Goal: Contribute content: Contribute content

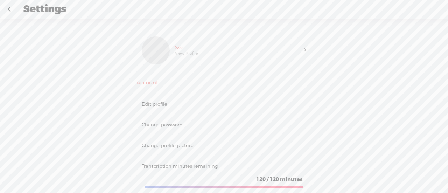
click at [8, 7] on link at bounding box center [8, 9] width 17 height 18
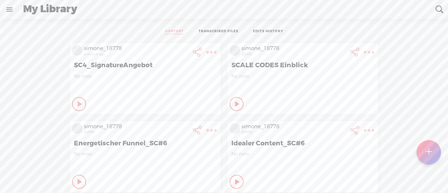
click at [428, 151] on t at bounding box center [429, 152] width 6 height 15
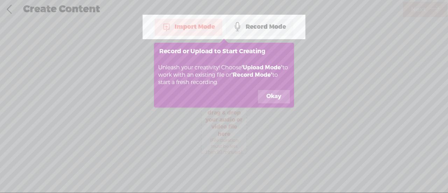
click at [202, 24] on div "Import Mode" at bounding box center [189, 26] width 68 height 17
click at [273, 98] on button "Okay" at bounding box center [274, 96] width 32 height 13
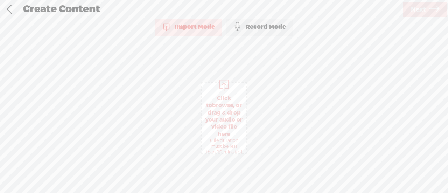
click at [222, 116] on span "Click to browse , or drag & drop your audio or video file here (File duration m…" at bounding box center [224, 124] width 44 height 67
click at [415, 9] on span "Next" at bounding box center [418, 10] width 15 height 18
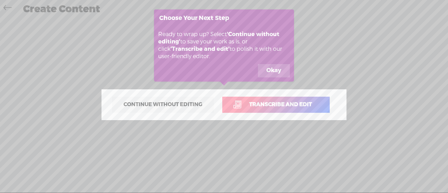
click at [266, 72] on button "Okay" at bounding box center [274, 70] width 32 height 13
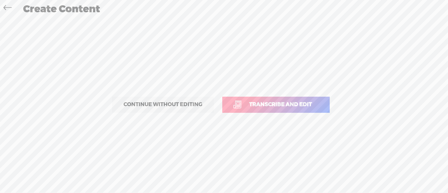
click at [257, 105] on span "Transcribe and edit" at bounding box center [280, 104] width 77 height 8
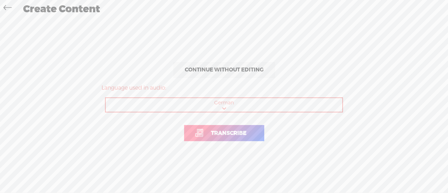
click at [217, 134] on span "Transcribe" at bounding box center [229, 133] width 50 height 8
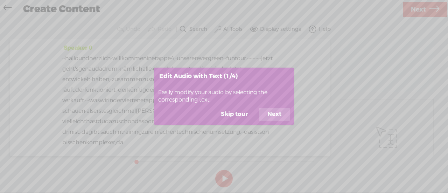
click at [240, 114] on button "Skip tour" at bounding box center [234, 114] width 44 height 13
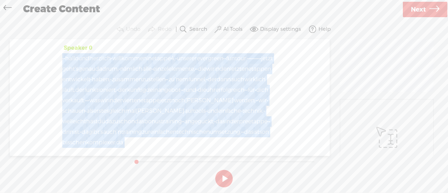
drag, startPoint x: 193, startPoint y: 66, endPoint x: 65, endPoint y: 22, distance: 135.6
click at [65, 22] on div "Trebble audio editor works best with Google Chrome or Firefox. Please switch yo…" at bounding box center [224, 105] width 434 height 170
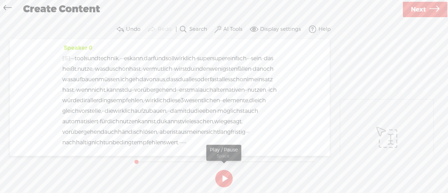
click at [225, 176] on button at bounding box center [223, 178] width 17 height 17
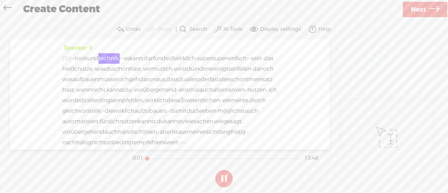
click at [225, 176] on button at bounding box center [223, 178] width 17 height 17
drag, startPoint x: 78, startPoint y: 58, endPoint x: 58, endPoint y: 58, distance: 20.3
click at [58, 58] on div "Speaker 0 [S] · · hallo und herzlich · willkommen in etappe 4, · unserer evergr…" at bounding box center [170, 94] width 320 height 110
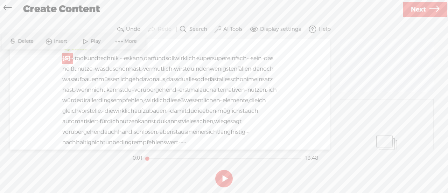
click at [33, 42] on span "Delete" at bounding box center [26, 41] width 17 height 7
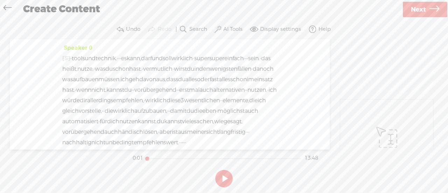
click at [225, 177] on button at bounding box center [223, 178] width 17 height 17
click at [224, 177] on button at bounding box center [223, 178] width 17 height 17
click at [78, 57] on span "tools" at bounding box center [78, 58] width 13 height 10
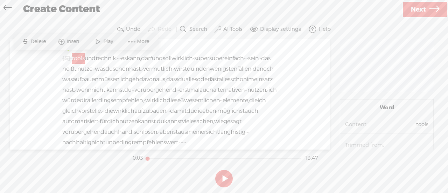
click at [105, 45] on span "Play" at bounding box center [109, 41] width 12 height 7
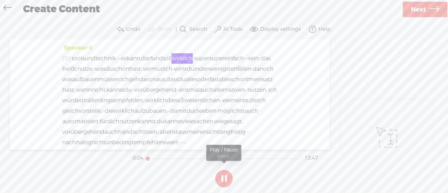
click at [223, 177] on button at bounding box center [223, 178] width 17 height 17
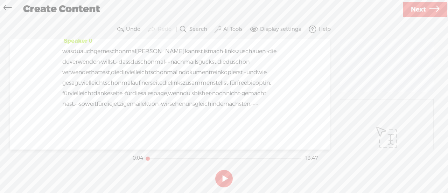
scroll to position [2980, 0]
click at [140, 78] on span "'ner" at bounding box center [145, 83] width 10 height 10
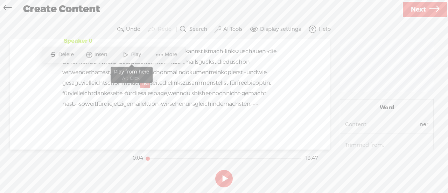
click at [131, 54] on span "Play" at bounding box center [137, 54] width 12 height 7
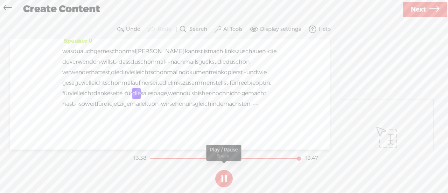
click at [224, 177] on button at bounding box center [223, 178] width 17 height 17
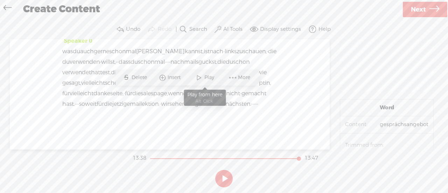
click at [207, 78] on span "Play" at bounding box center [210, 77] width 12 height 7
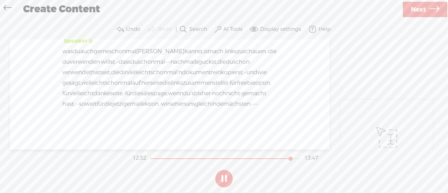
scroll to position [2910, 0]
click at [167, 78] on span "mal" at bounding box center [172, 72] width 10 height 10
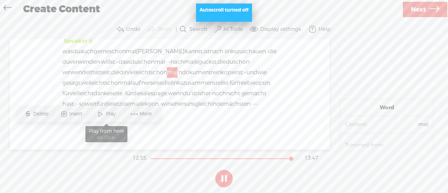
click at [108, 112] on span "Play" at bounding box center [112, 114] width 12 height 7
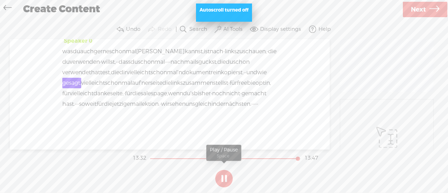
click at [225, 180] on button at bounding box center [223, 178] width 17 height 17
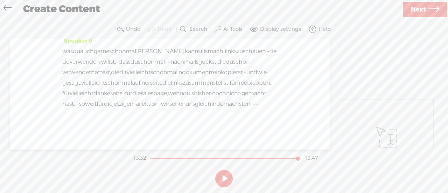
click at [163, 20] on span "·" at bounding box center [163, 14] width 1 height 10
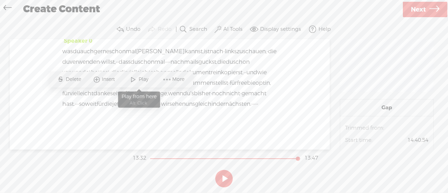
click at [138, 79] on span at bounding box center [133, 79] width 10 height 13
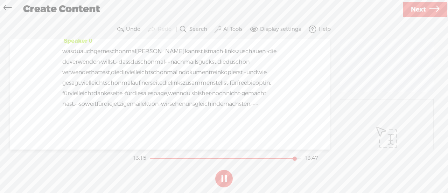
click at [90, 9] on span "möchtest." at bounding box center [75, 4] width 27 height 10
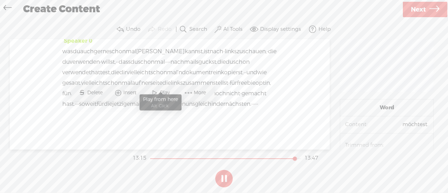
scroll to position [2840, 0]
click at [224, 175] on button at bounding box center [223, 178] width 17 height 17
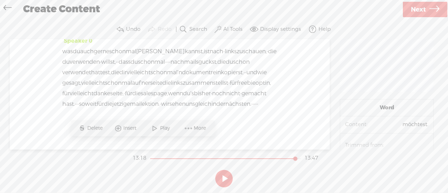
scroll to position [2805, 0]
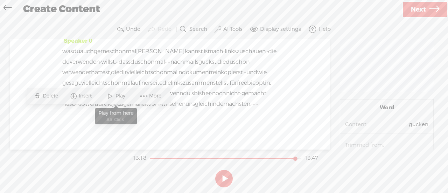
click at [122, 93] on span "Play" at bounding box center [121, 95] width 12 height 7
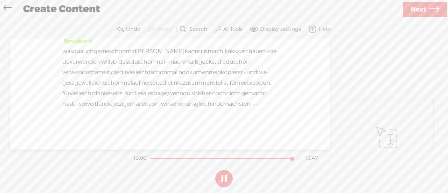
scroll to position [2840, 0]
click at [223, 177] on button at bounding box center [223, 178] width 17 height 17
click at [178, 30] on span at bounding box center [171, 25] width 14 height 10
click at [164, 30] on span "·" at bounding box center [162, 25] width 1 height 10
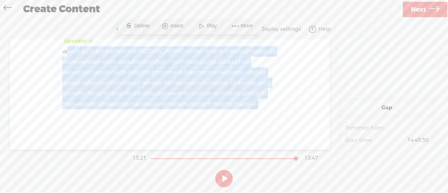
scroll to position [2980, 0]
drag, startPoint x: 63, startPoint y: 99, endPoint x: 244, endPoint y: 111, distance: 181.7
click at [244, 111] on div "Speaker 0 was du auch gerne schon [PERSON_NAME] kannst, ist nach · links zu [GE…" at bounding box center [169, 75] width 215 height 79
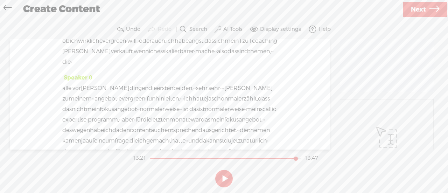
scroll to position [1050, 0]
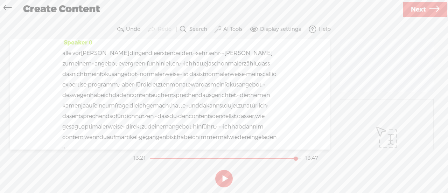
click at [230, 26] on label "AI Tools" at bounding box center [232, 29] width 19 height 7
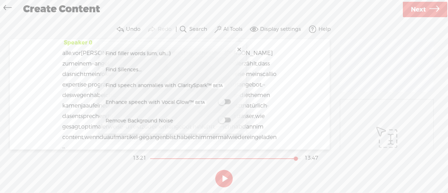
click at [311, 14] on div "Create Content" at bounding box center [210, 9] width 384 height 18
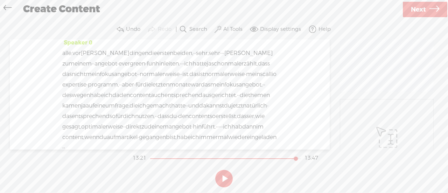
click at [430, 9] on icon at bounding box center [434, 10] width 10 height 18
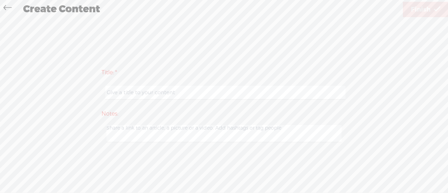
click at [187, 89] on input "text" at bounding box center [225, 93] width 240 height 14
type input "SC5_Funnel-Aufbau"
click at [423, 9] on span "Finish" at bounding box center [421, 10] width 20 height 18
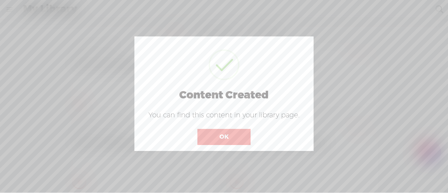
click at [227, 139] on button "OK" at bounding box center [223, 137] width 53 height 16
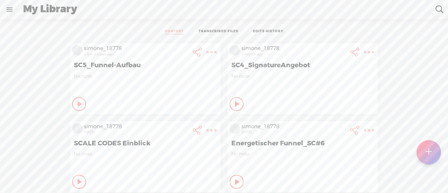
click at [206, 51] on t at bounding box center [211, 52] width 10 height 10
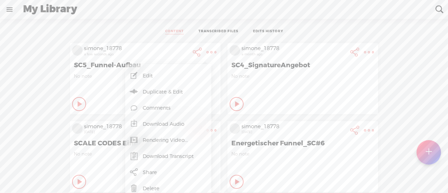
click at [170, 139] on link "Rendering Video..." at bounding box center [168, 140] width 79 height 16
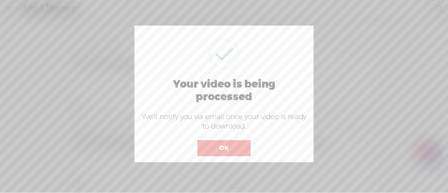
click at [216, 149] on button "OK" at bounding box center [223, 148] width 53 height 16
